Goal: Information Seeking & Learning: Learn about a topic

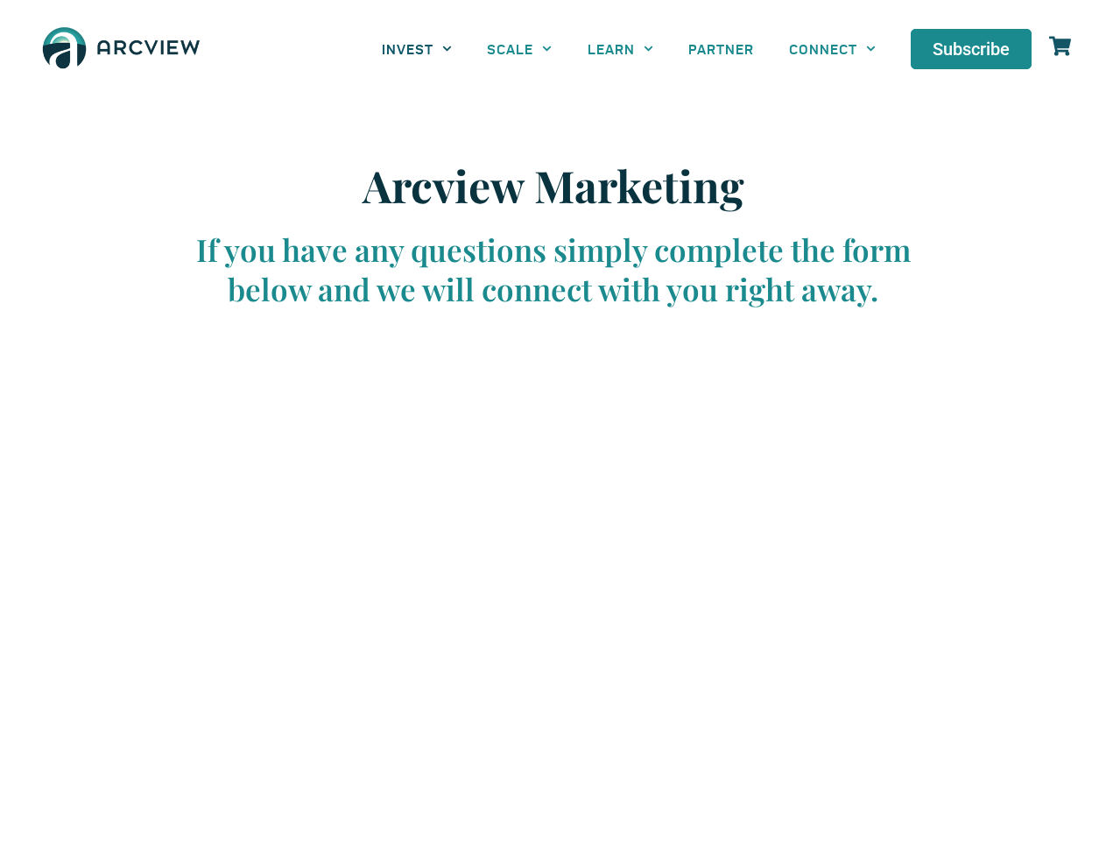
click at [417, 48] on link "INVEST" at bounding box center [416, 48] width 105 height 39
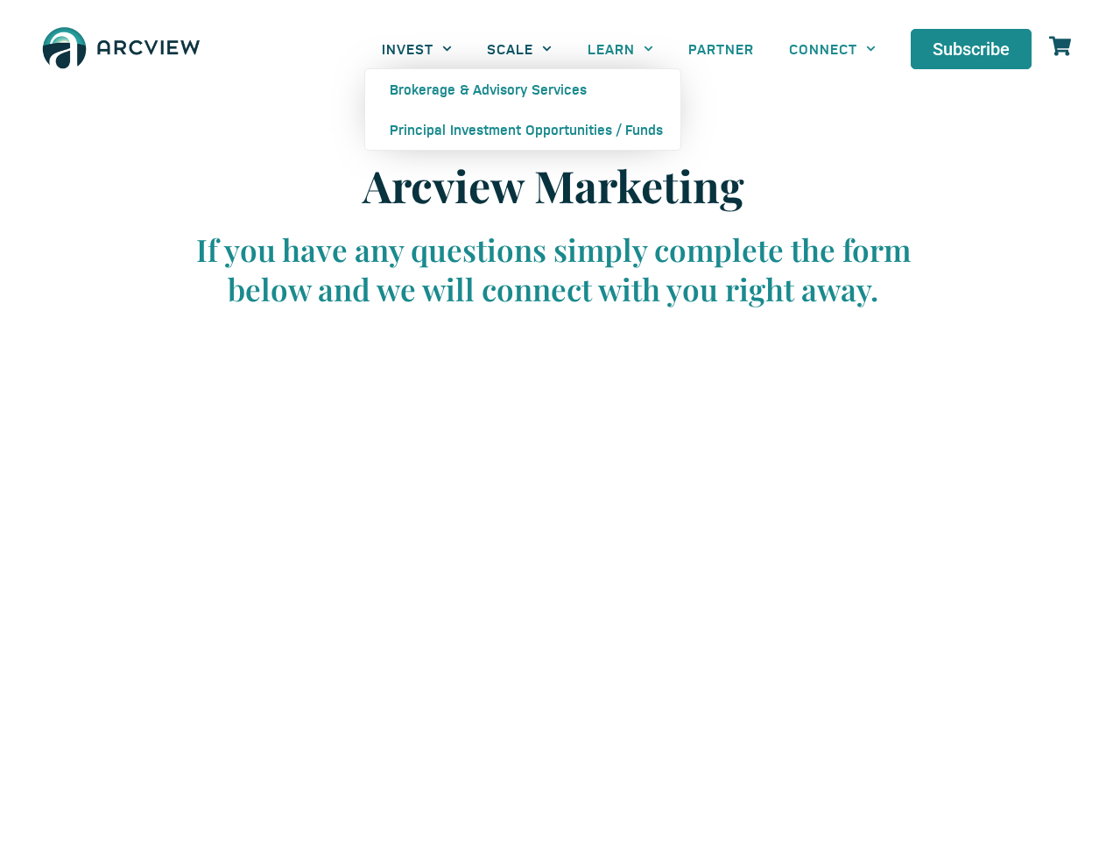
click at [519, 48] on link "SCALE" at bounding box center [520, 48] width 100 height 39
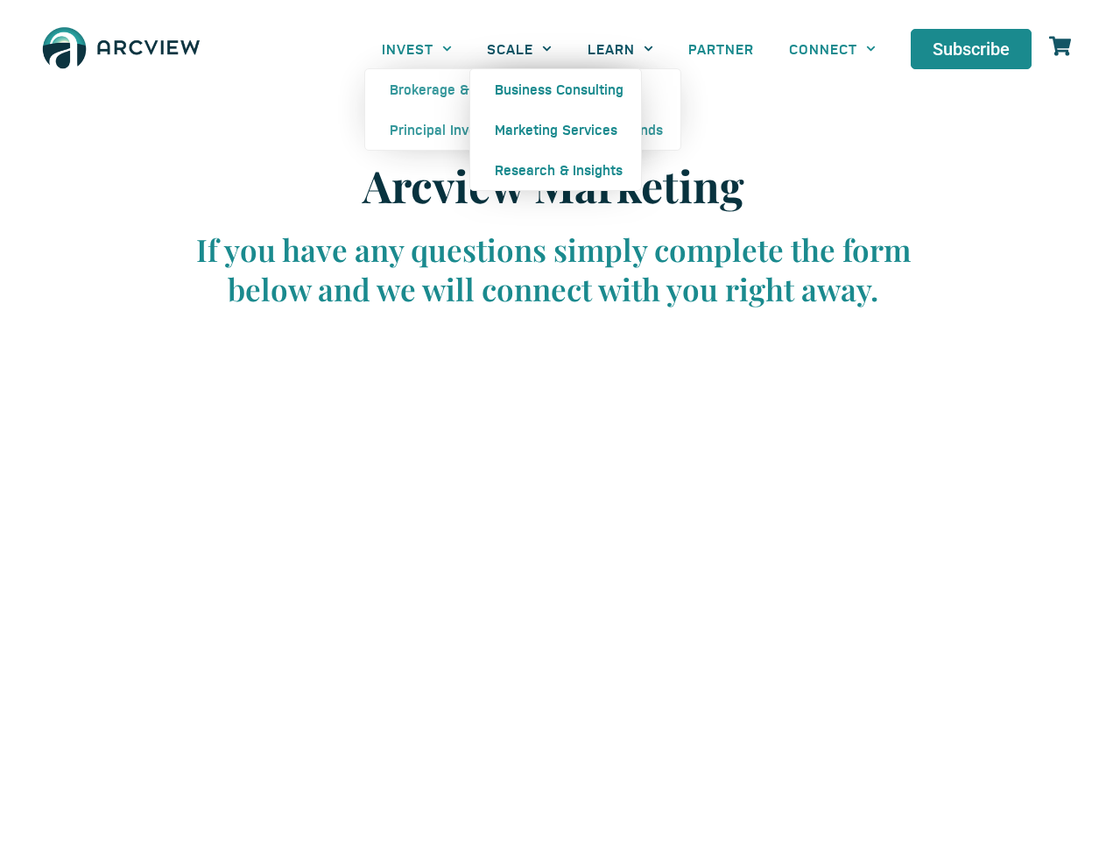
click at [620, 48] on link "LEARN" at bounding box center [620, 48] width 101 height 39
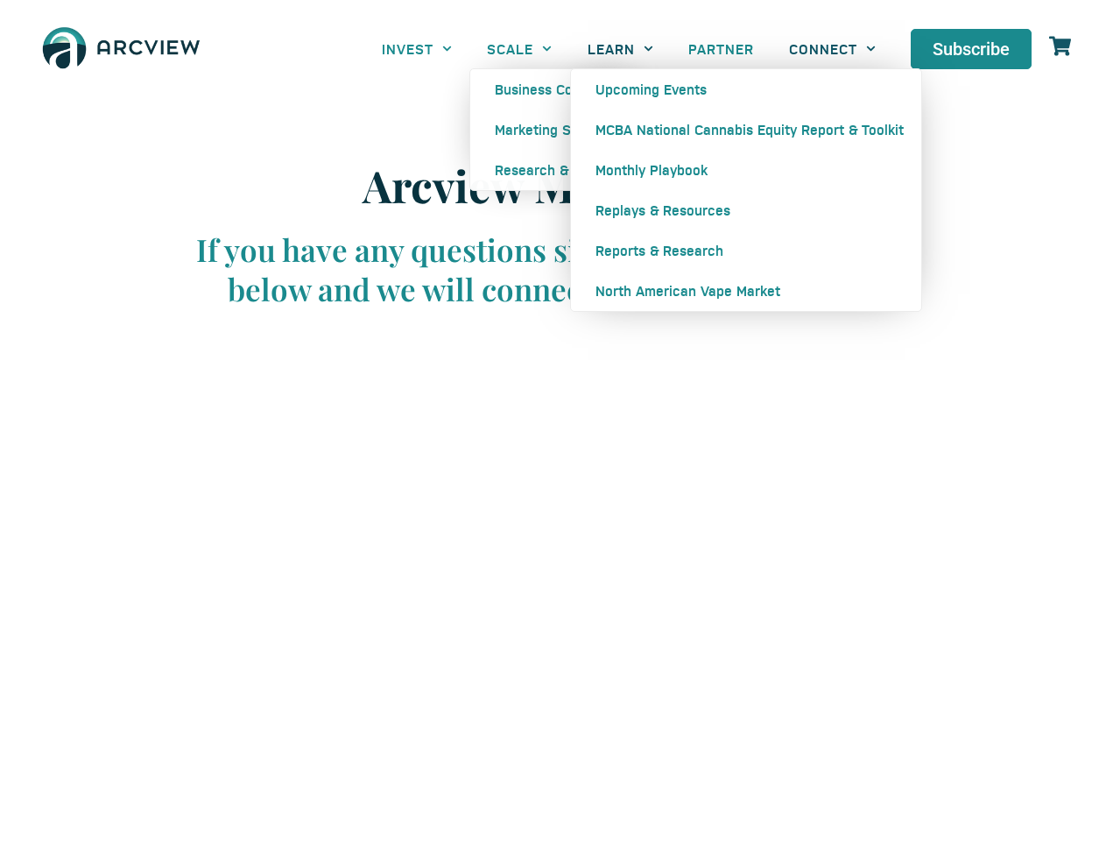
click at [832, 48] on link "CONNECT" at bounding box center [833, 48] width 122 height 39
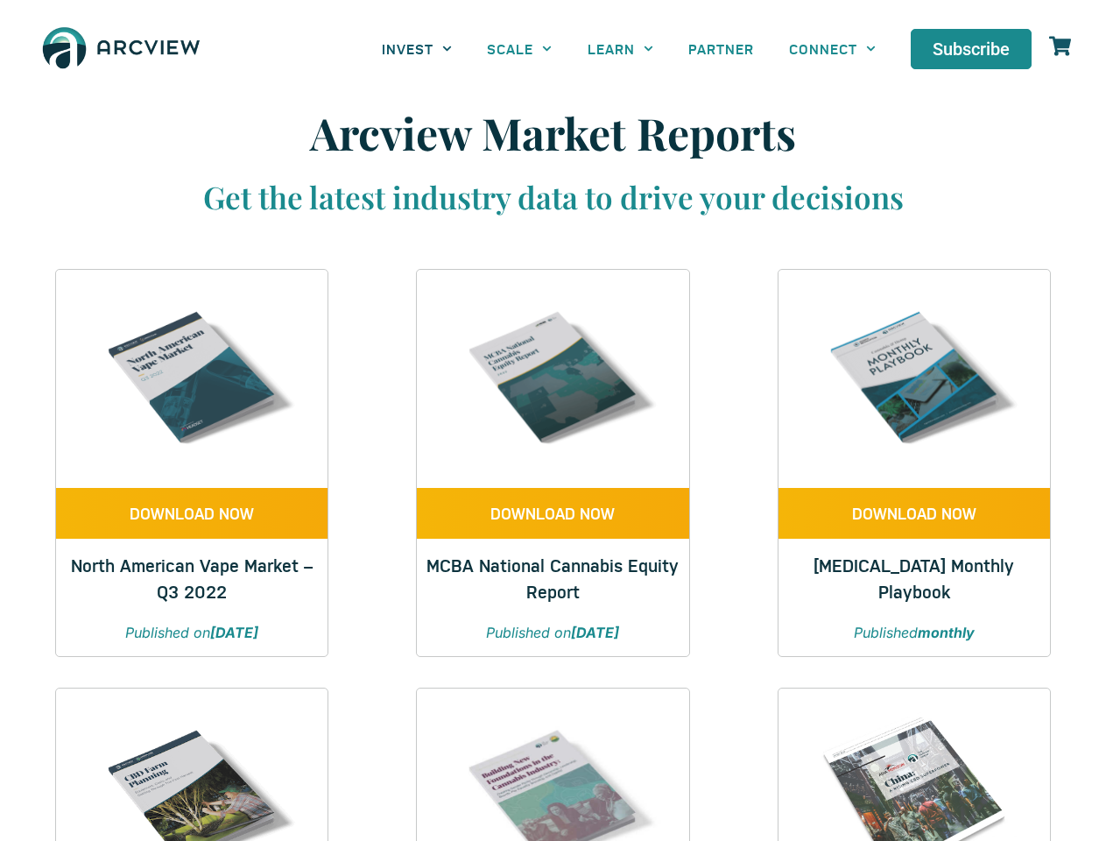
click at [417, 48] on link "INVEST" at bounding box center [416, 48] width 105 height 39
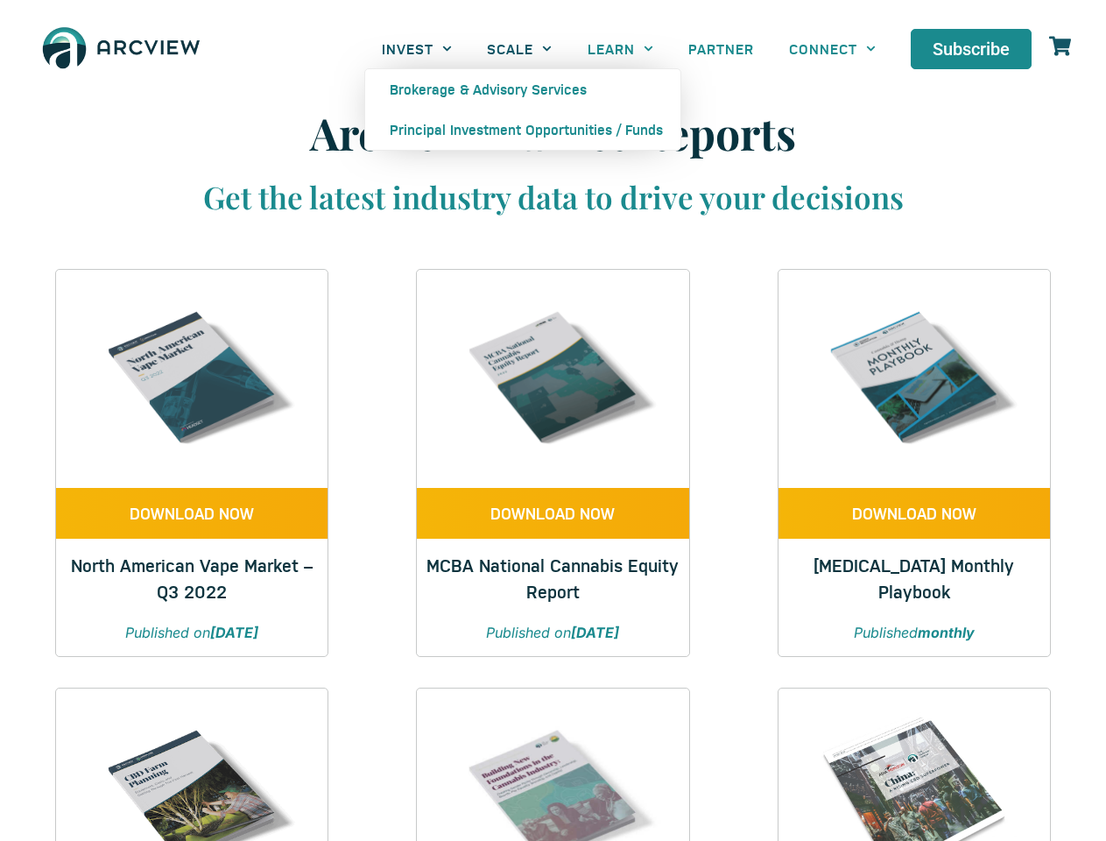
click at [519, 48] on link "SCALE" at bounding box center [520, 48] width 100 height 39
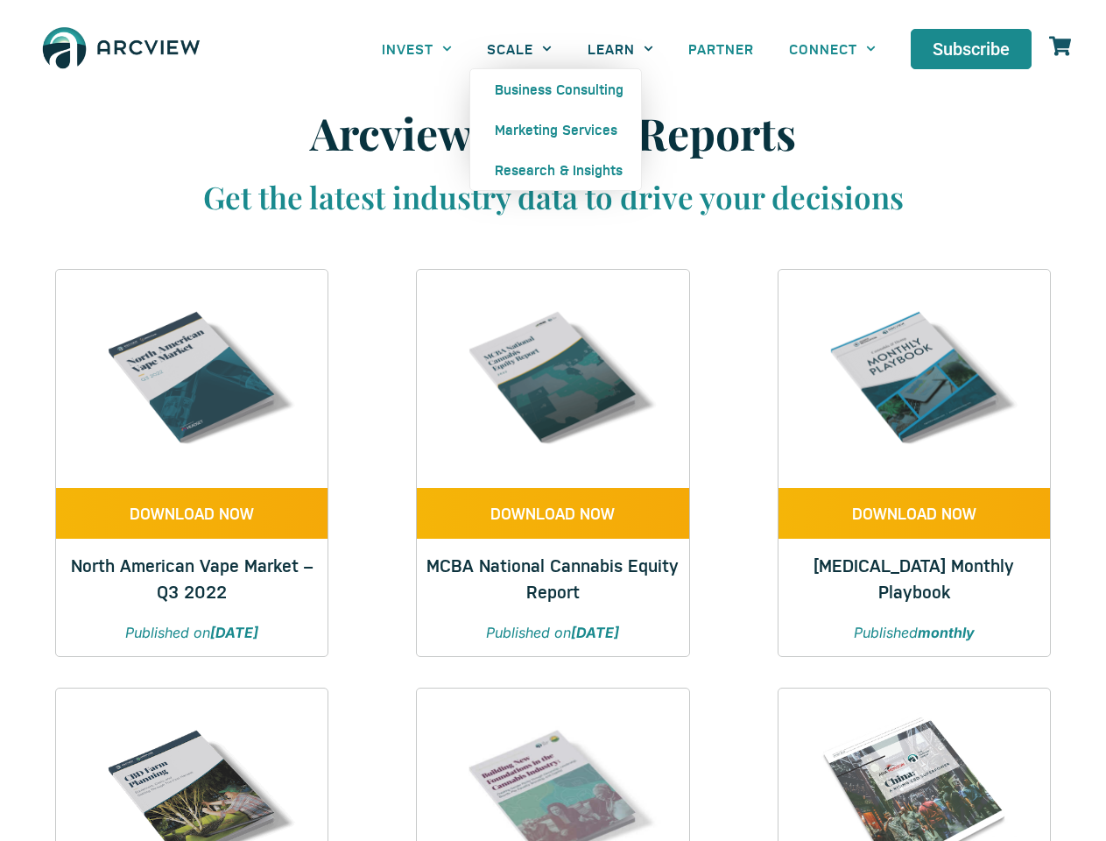
click at [620, 48] on link "LEARN" at bounding box center [620, 48] width 101 height 39
click at [832, 48] on link "CONNECT" at bounding box center [833, 48] width 122 height 39
